Goal: Navigation & Orientation: Find specific page/section

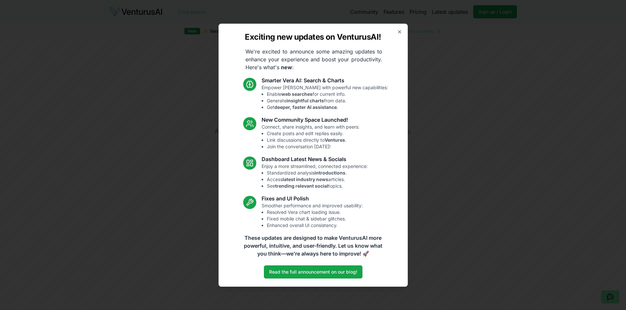
click at [402, 33] on div "Exciting new updates on VenturusAI! We're excited to announce some amazing upda…" at bounding box center [312, 155] width 189 height 263
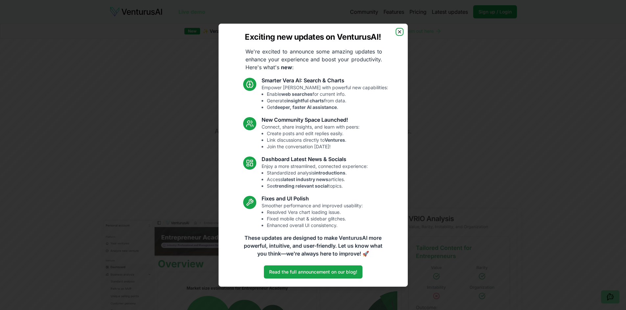
click at [397, 31] on icon "button" at bounding box center [399, 31] width 5 height 5
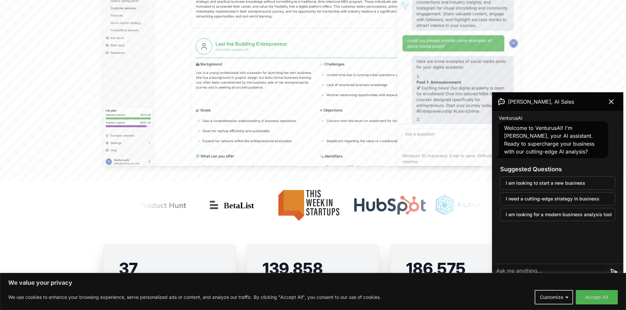
scroll to position [394, 0]
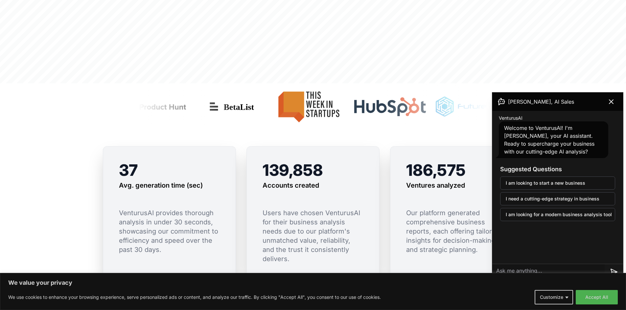
click at [611, 103] on icon at bounding box center [611, 102] width 8 height 8
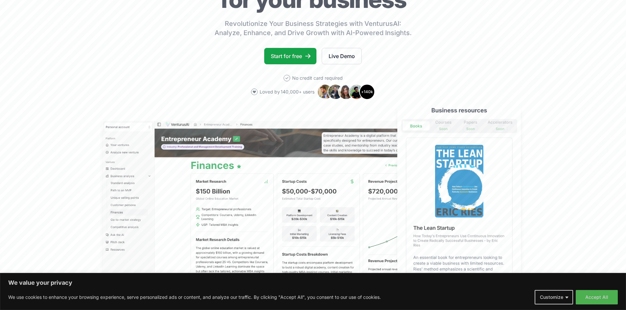
scroll to position [0, 0]
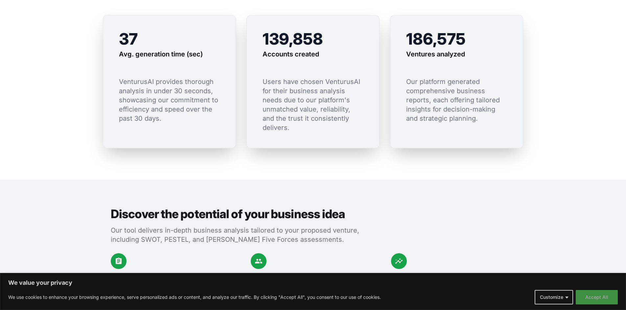
click at [604, 296] on button "Accept All" at bounding box center [597, 297] width 42 height 14
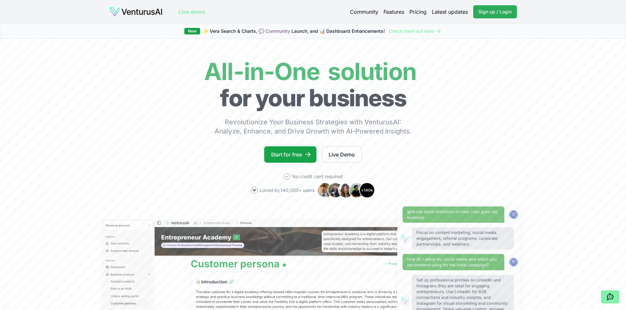
click at [492, 13] on span "Sign up / Login" at bounding box center [494, 12] width 33 height 7
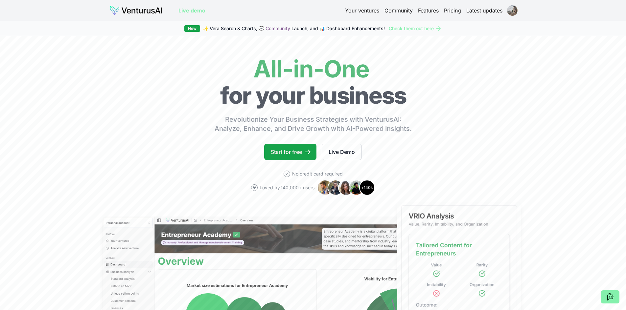
click at [508, 11] on html "We value your privacy We use cookies to enhance your browsing experience, serve…" at bounding box center [313, 155] width 626 height 310
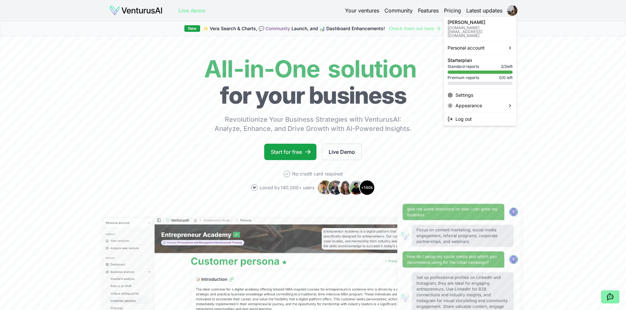
click at [533, 144] on html "We value your privacy We use cookies to enhance your browsing experience, serve…" at bounding box center [313, 155] width 626 height 310
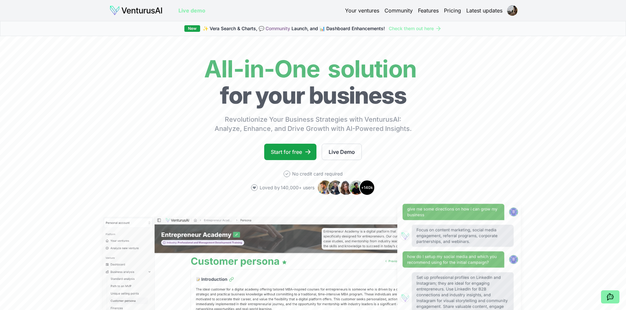
click at [361, 9] on link "Your ventures" at bounding box center [362, 11] width 34 height 8
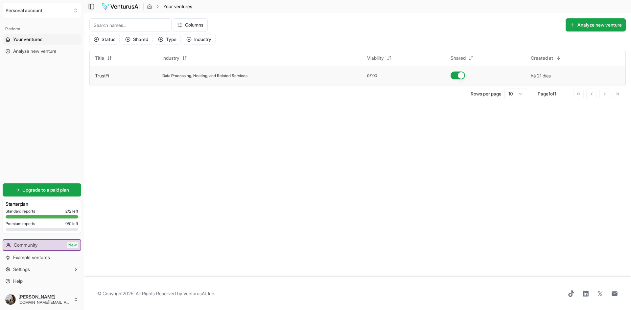
click at [100, 74] on link "TrustFi" at bounding box center [102, 76] width 14 height 6
